Goal: Obtain resource: Obtain resource

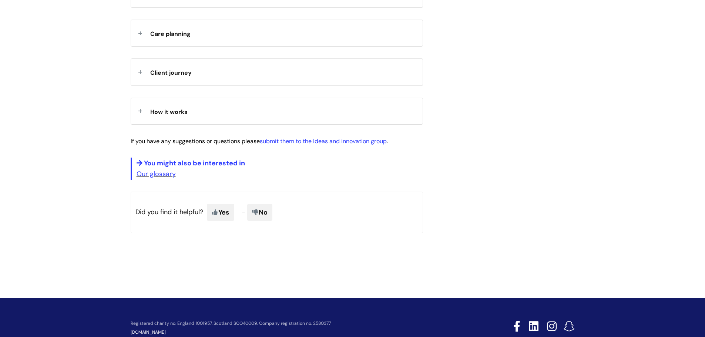
scroll to position [1105, 0]
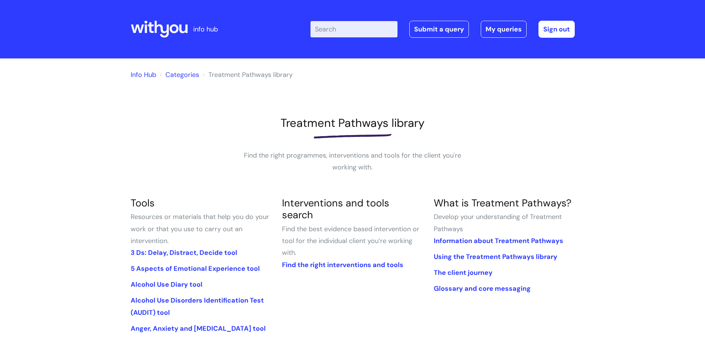
scroll to position [296, 0]
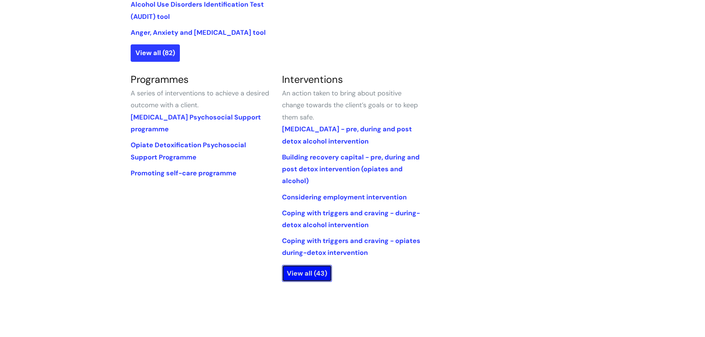
click at [309, 279] on link "View all (43)" at bounding box center [307, 273] width 50 height 17
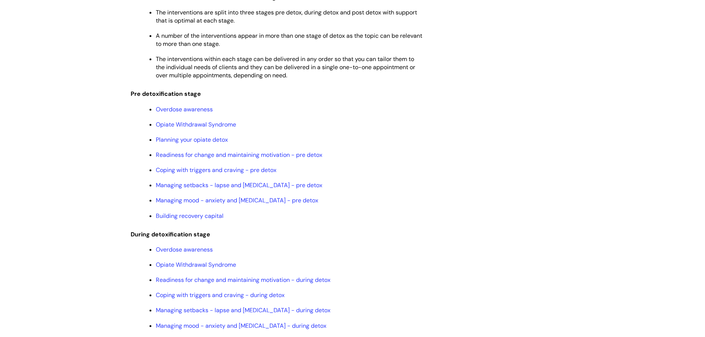
scroll to position [666, 0]
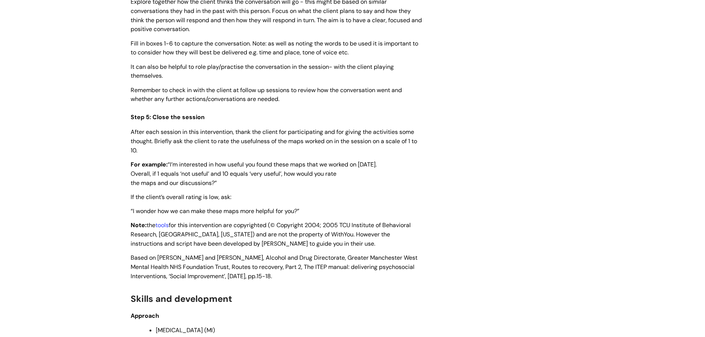
scroll to position [1702, 0]
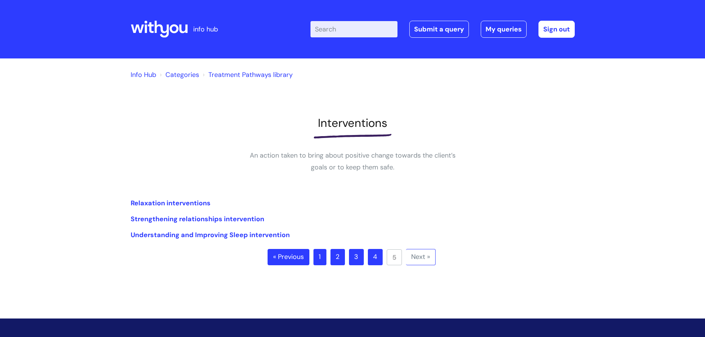
click at [378, 262] on link "4" at bounding box center [375, 257] width 15 height 16
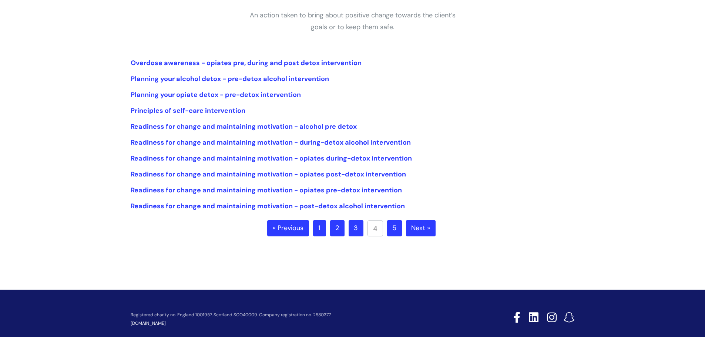
scroll to position [127, 0]
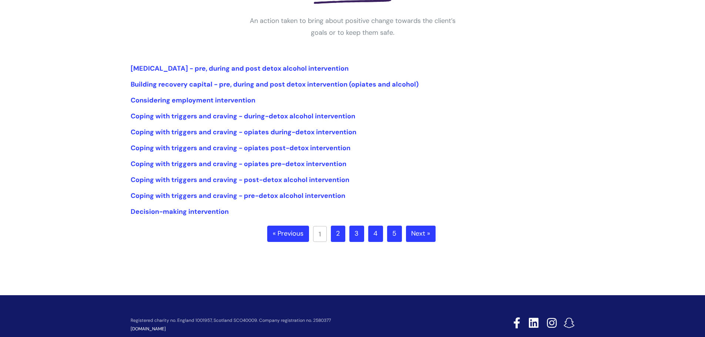
scroll to position [164, 0]
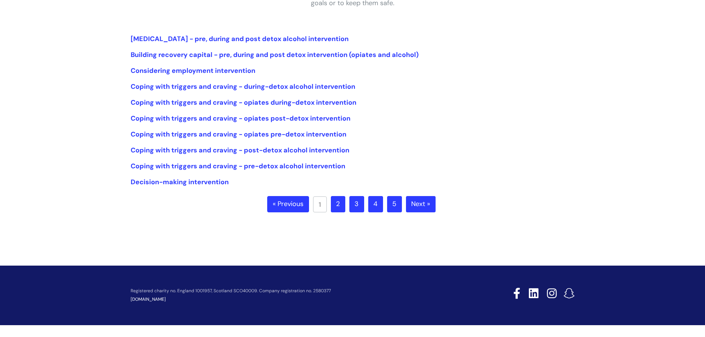
click at [346, 209] on ul "« Previous 1 2 3 4 5 Next »" at bounding box center [352, 209] width 171 height 26
click at [345, 208] on link "2" at bounding box center [338, 204] width 14 height 16
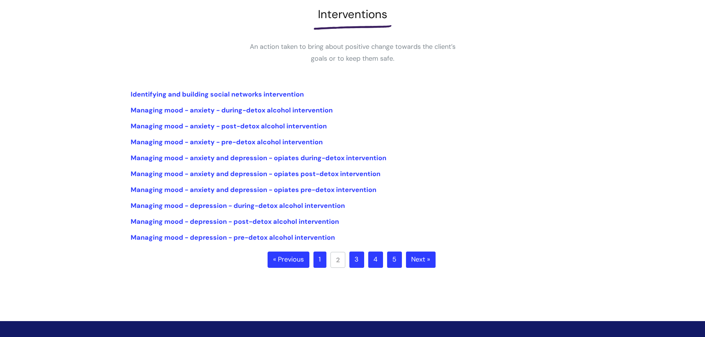
scroll to position [111, 0]
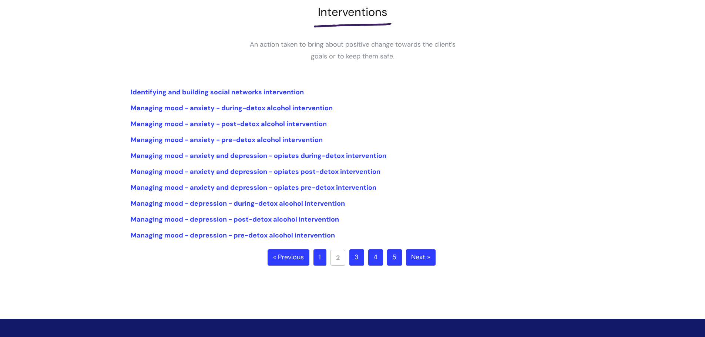
click at [358, 262] on link "3" at bounding box center [356, 257] width 15 height 16
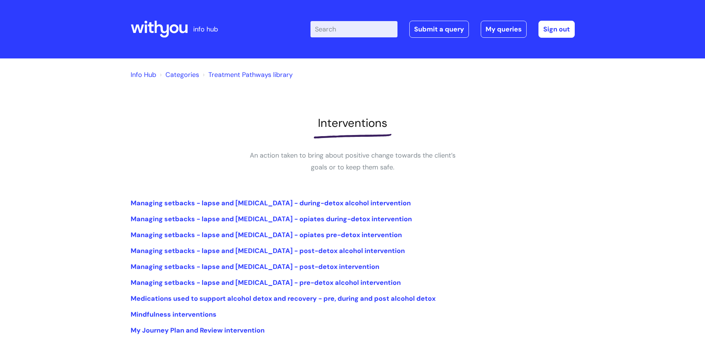
click at [244, 80] on li "Treatment Pathways library" at bounding box center [247, 75] width 92 height 12
click at [244, 75] on link "Treatment Pathways library" at bounding box center [250, 74] width 84 height 9
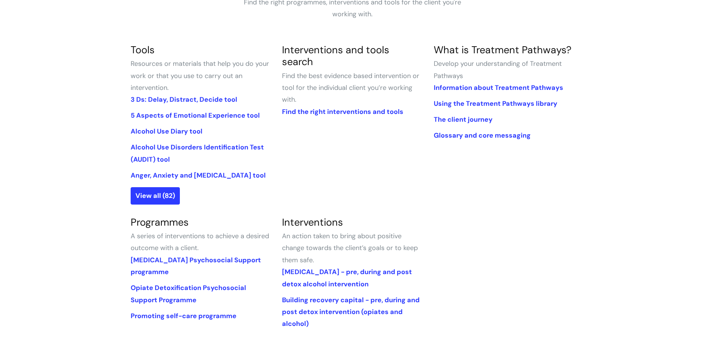
scroll to position [185, 0]
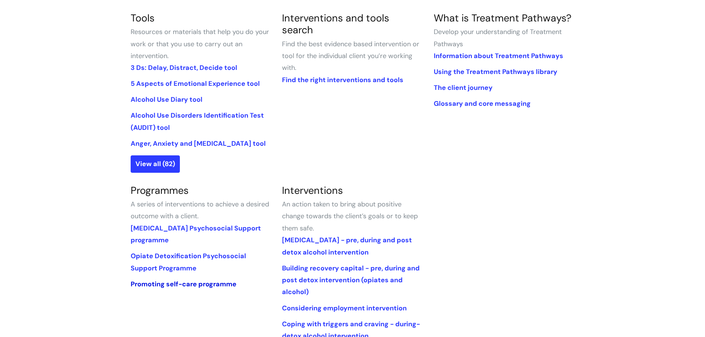
click at [204, 285] on link "Promoting self-care programme" at bounding box center [184, 284] width 106 height 9
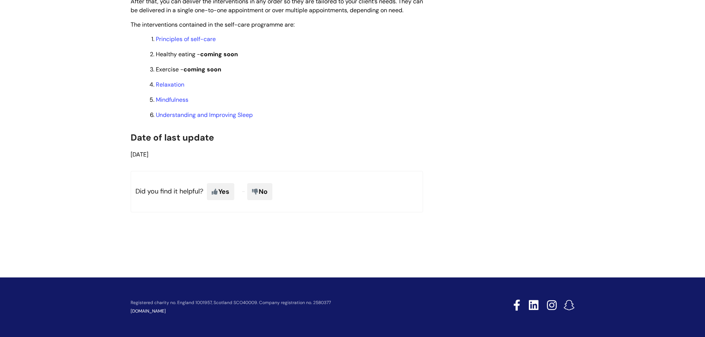
scroll to position [407, 0]
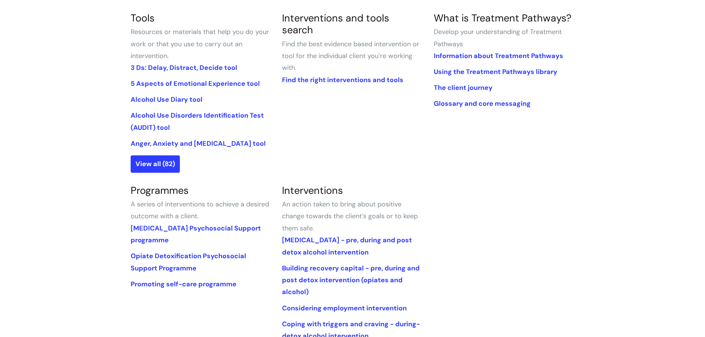
scroll to position [185, 0]
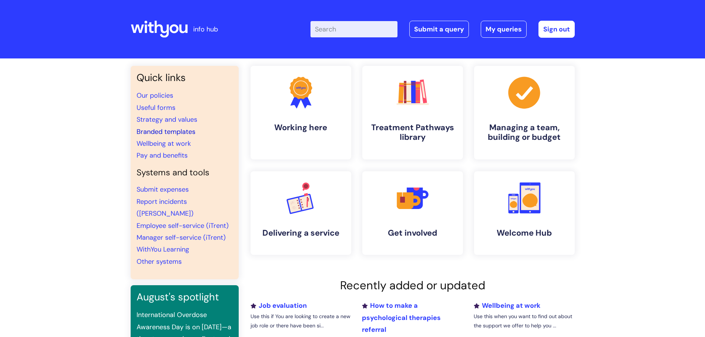
click at [182, 130] on link "Branded templates" at bounding box center [166, 131] width 59 height 9
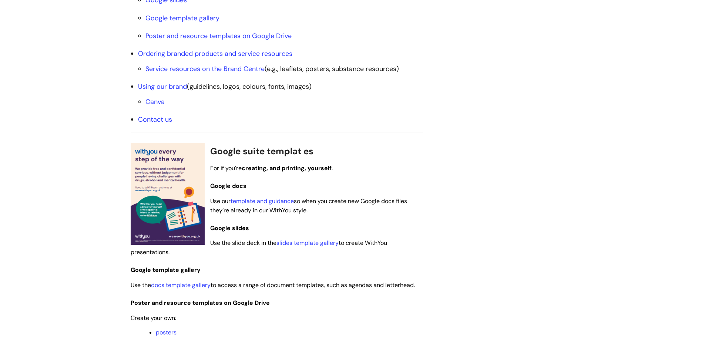
scroll to position [370, 0]
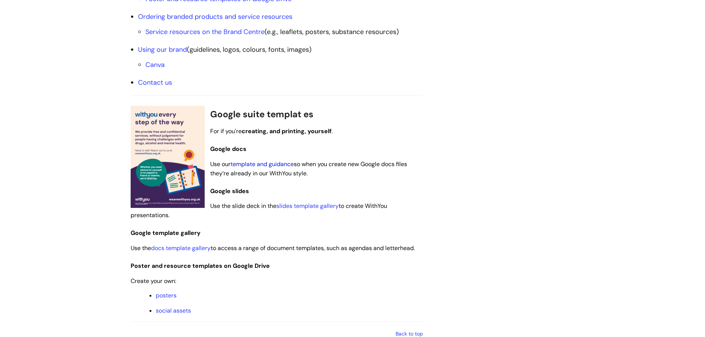
click at [279, 161] on link "template and guidance" at bounding box center [262, 164] width 63 height 8
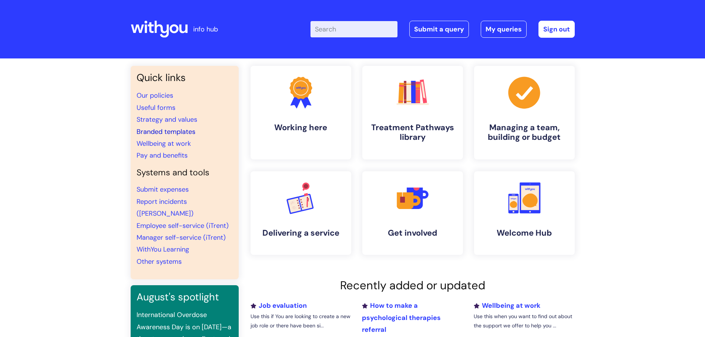
click at [166, 131] on link "Branded templates" at bounding box center [166, 131] width 59 height 9
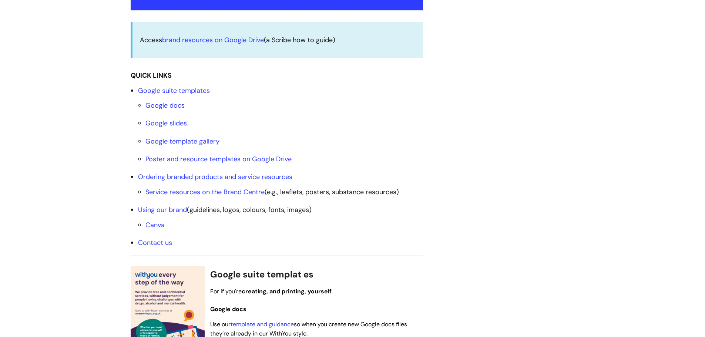
scroll to position [222, 0]
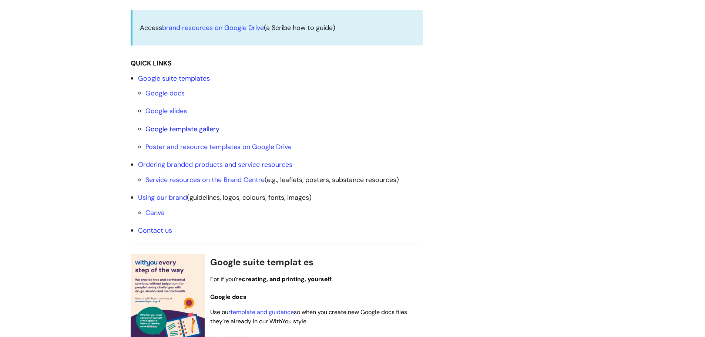
click at [188, 133] on link "Google template gallery" at bounding box center [182, 129] width 74 height 9
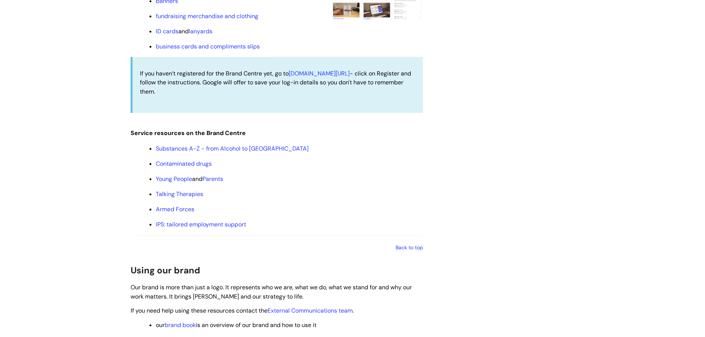
scroll to position [928, 0]
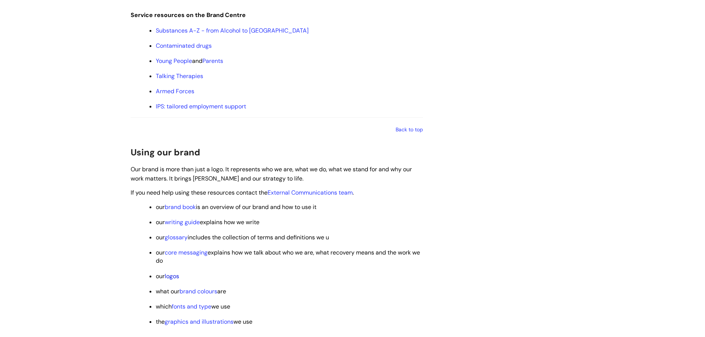
click at [175, 275] on link "logos" at bounding box center [172, 276] width 14 height 8
